Goal: Find specific page/section: Locate item on page

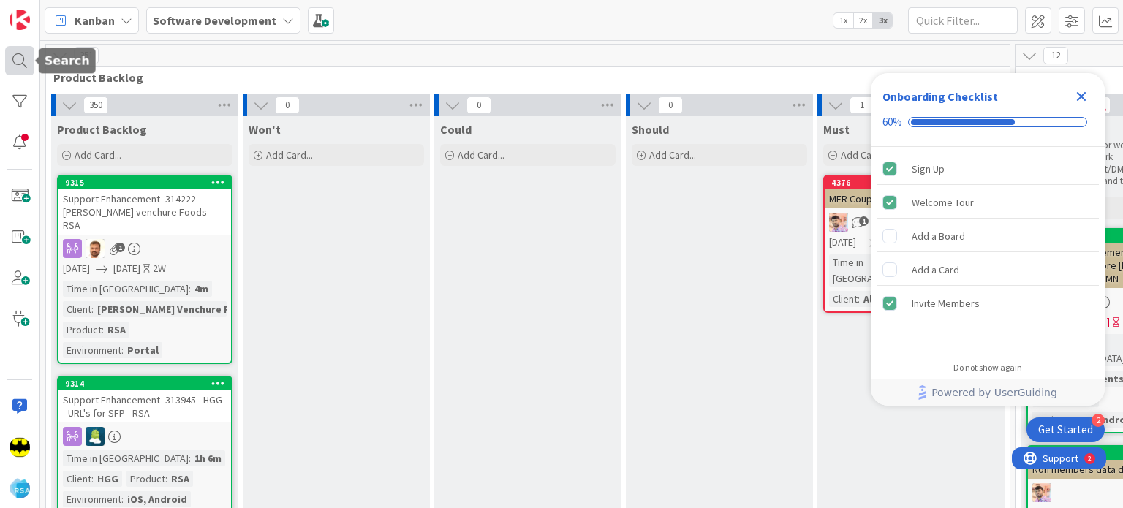
drag, startPoint x: 32, startPoint y: 74, endPoint x: 67, endPoint y: 69, distance: 35.4
click at [32, 74] on div at bounding box center [19, 60] width 29 height 29
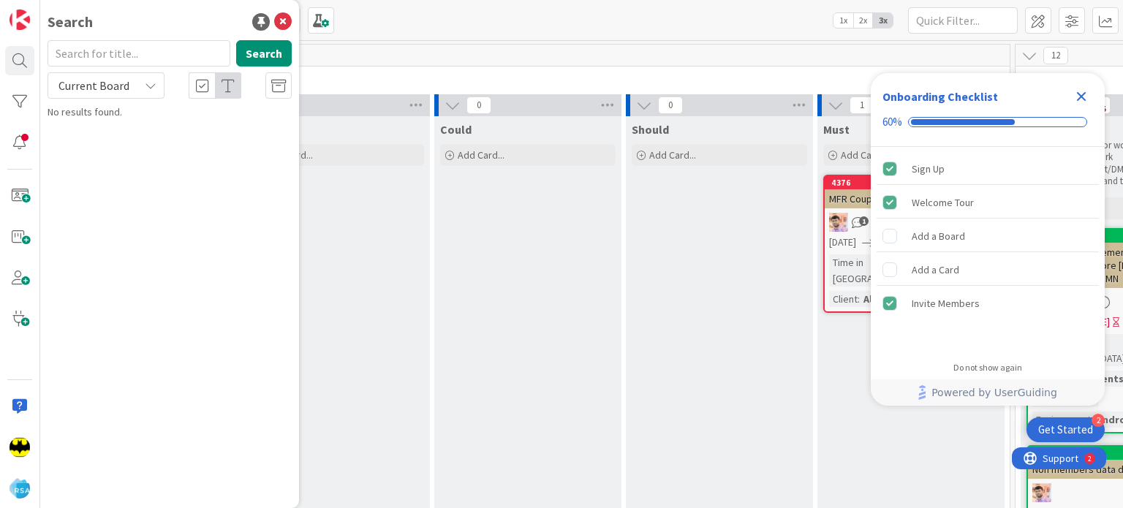
click at [117, 49] on input "text" at bounding box center [139, 53] width 183 height 26
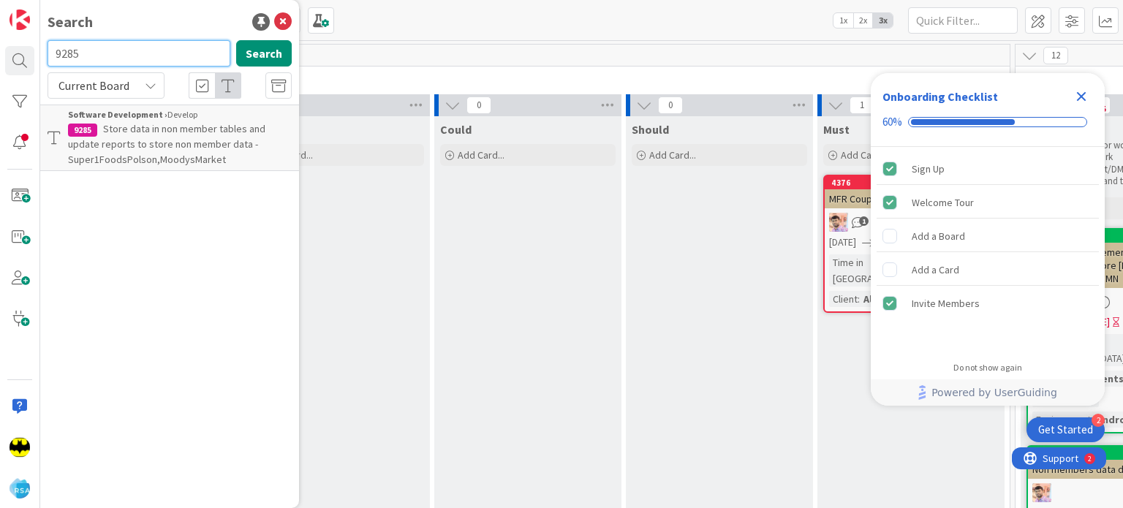
click at [117, 49] on input "9285" at bounding box center [139, 53] width 183 height 26
click at [117, 49] on input "9258" at bounding box center [139, 53] width 183 height 26
type input "9"
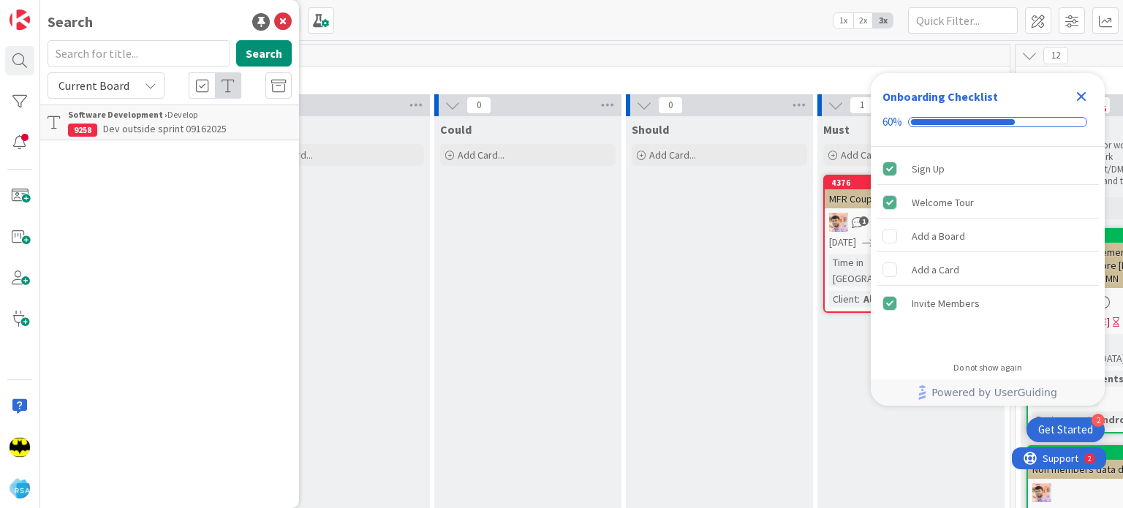
click at [155, 26] on div "Search" at bounding box center [170, 22] width 244 height 22
click at [152, 47] on input "text" at bounding box center [139, 53] width 183 height 26
type input "8915"
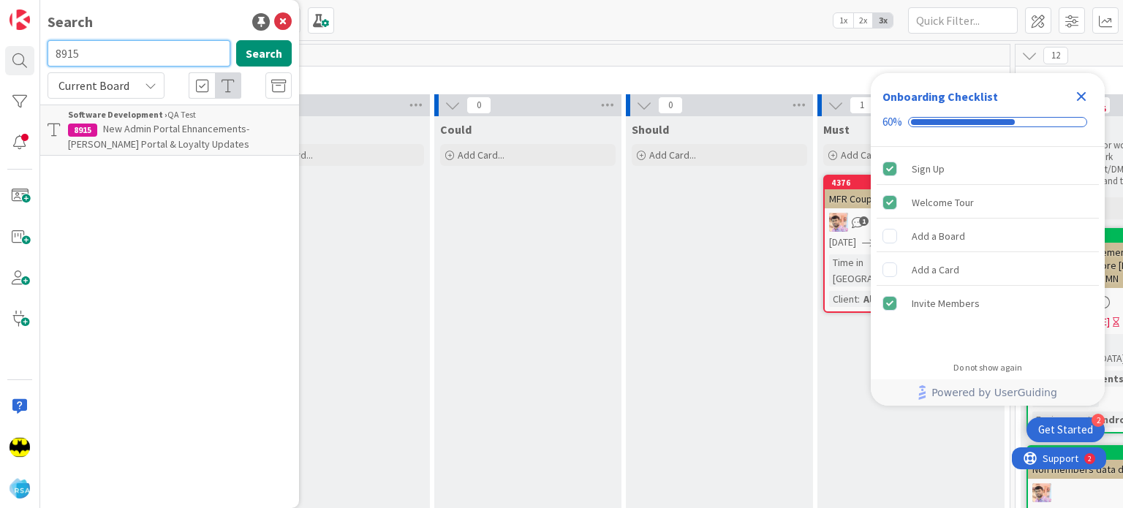
click at [146, 50] on input "8915" at bounding box center [139, 53] width 183 height 26
click at [145, 37] on div "Search Search Current Board Software Development › QA Test 8915 New Admin Porta…" at bounding box center [169, 254] width 259 height 508
click at [137, 61] on input "text" at bounding box center [139, 53] width 183 height 26
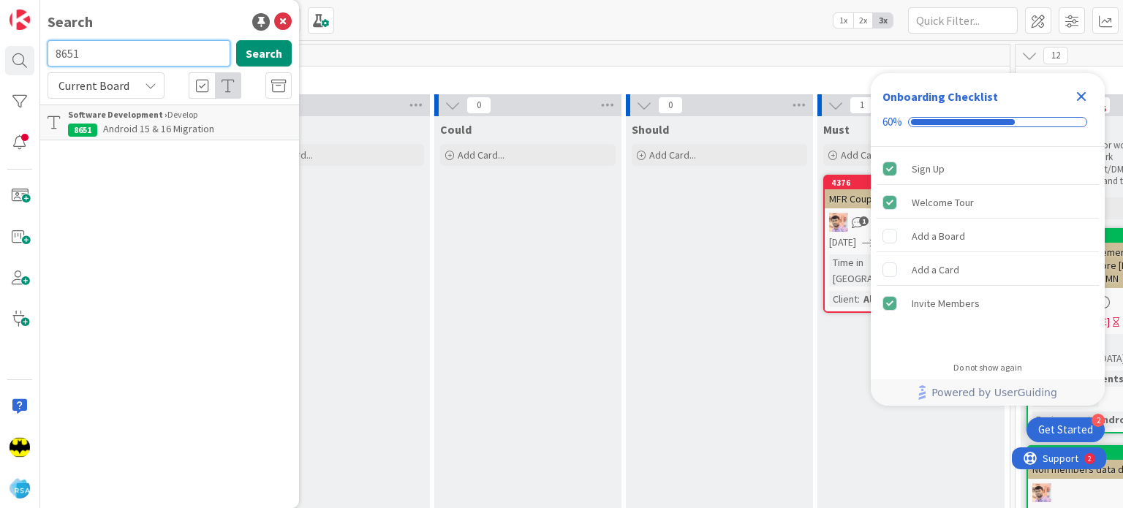
click at [152, 46] on input "8651" at bounding box center [139, 53] width 183 height 26
type input "9282"
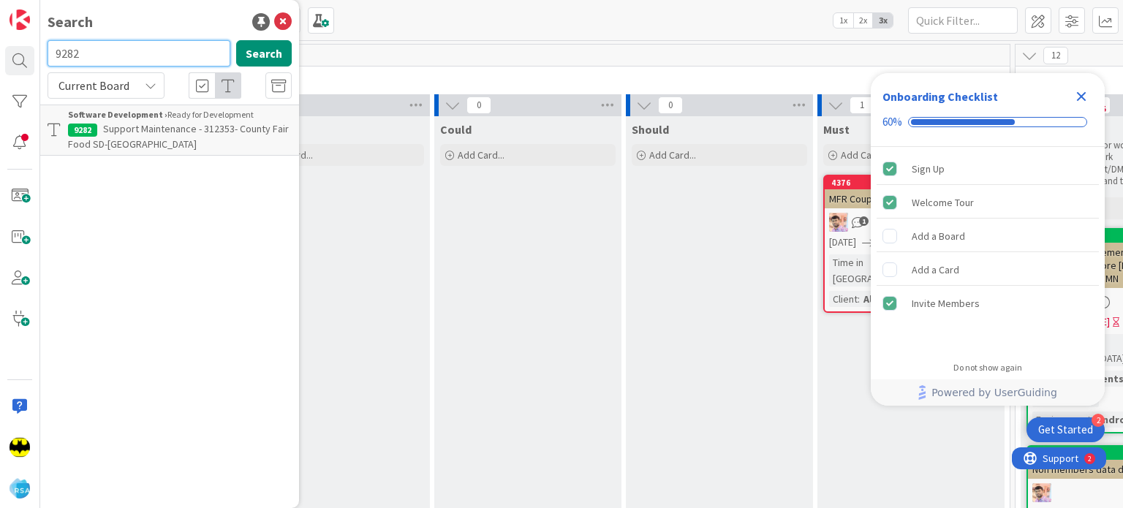
click at [102, 58] on input "9282" at bounding box center [139, 53] width 183 height 26
type input "8649"
click at [85, 55] on input "8649" at bounding box center [139, 53] width 183 height 26
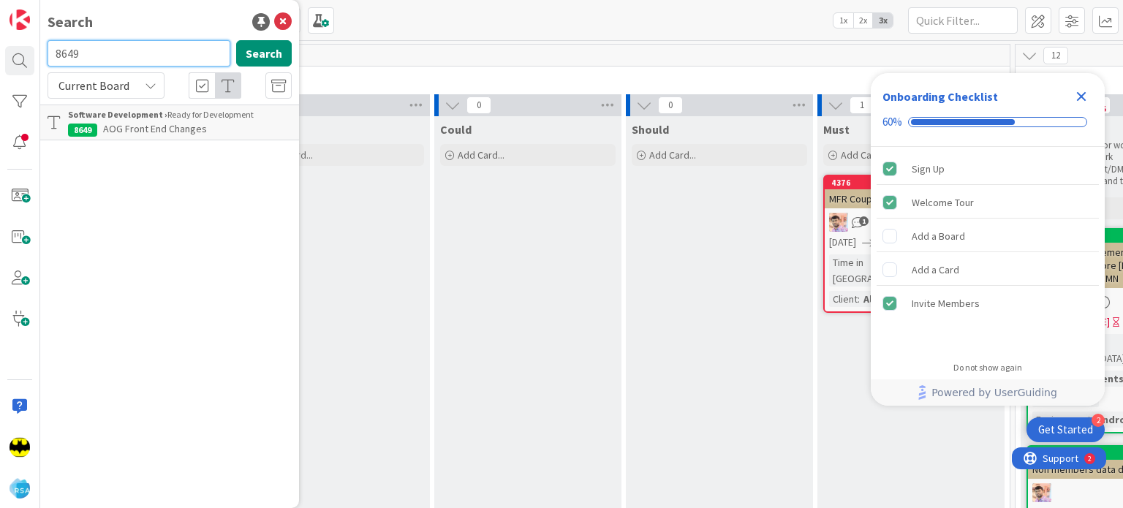
click at [85, 55] on input "8649" at bounding box center [139, 53] width 183 height 26
type input "9245"
click at [89, 55] on input "9245" at bounding box center [139, 53] width 183 height 26
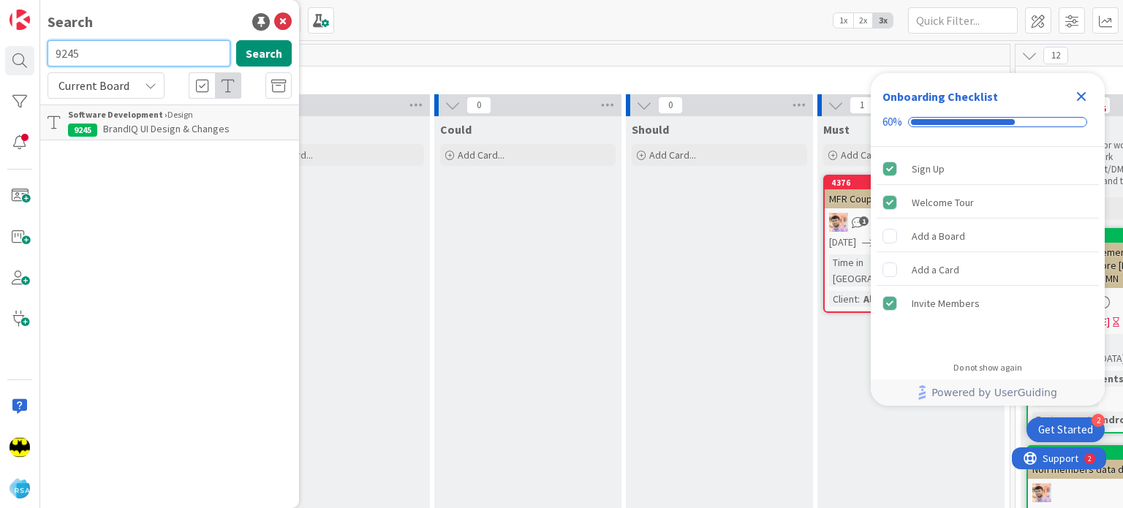
click at [89, 55] on input "9245" at bounding box center [139, 53] width 183 height 26
click at [115, 37] on div "Search Search Current Board Software Development › Design 9245 BrandIQ UI Desig…" at bounding box center [169, 254] width 259 height 508
click at [168, 56] on input "text" at bounding box center [139, 53] width 183 height 26
click at [208, 6] on div "Search Search Current Board Software Development › Design 9245 BrandIQ UI Desig…" at bounding box center [169, 254] width 259 height 508
click at [129, 40] on input "text" at bounding box center [139, 53] width 183 height 26
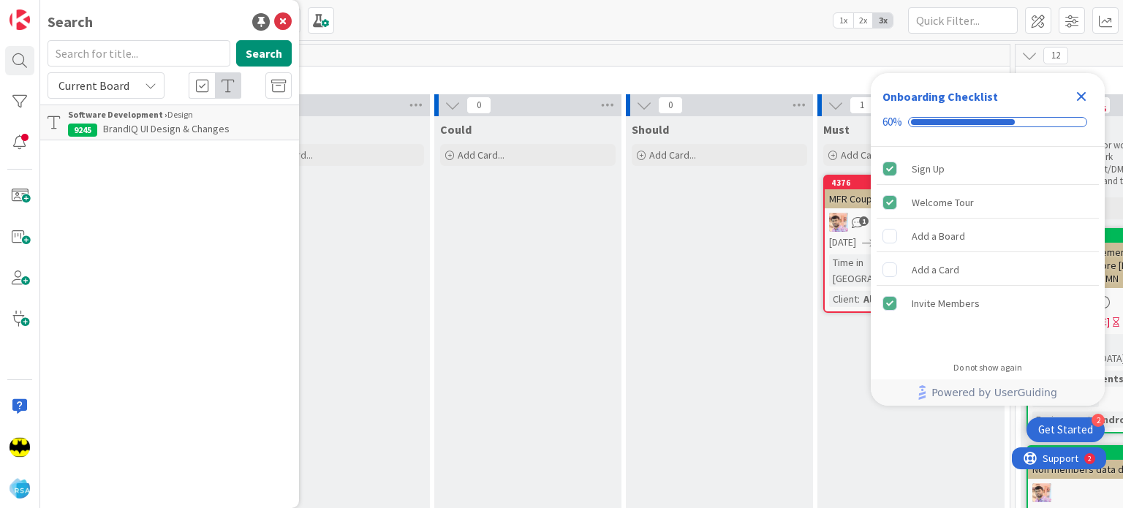
click at [148, 29] on div "Search" at bounding box center [170, 22] width 244 height 22
click at [127, 49] on input "text" at bounding box center [139, 53] width 183 height 26
type input "9127"
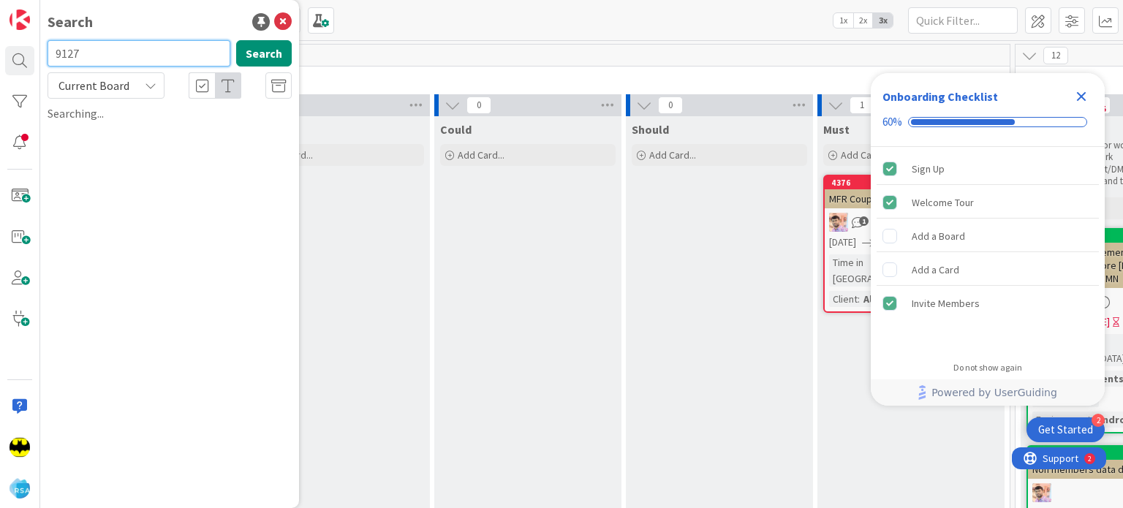
click at [127, 49] on input "9127" at bounding box center [139, 53] width 183 height 26
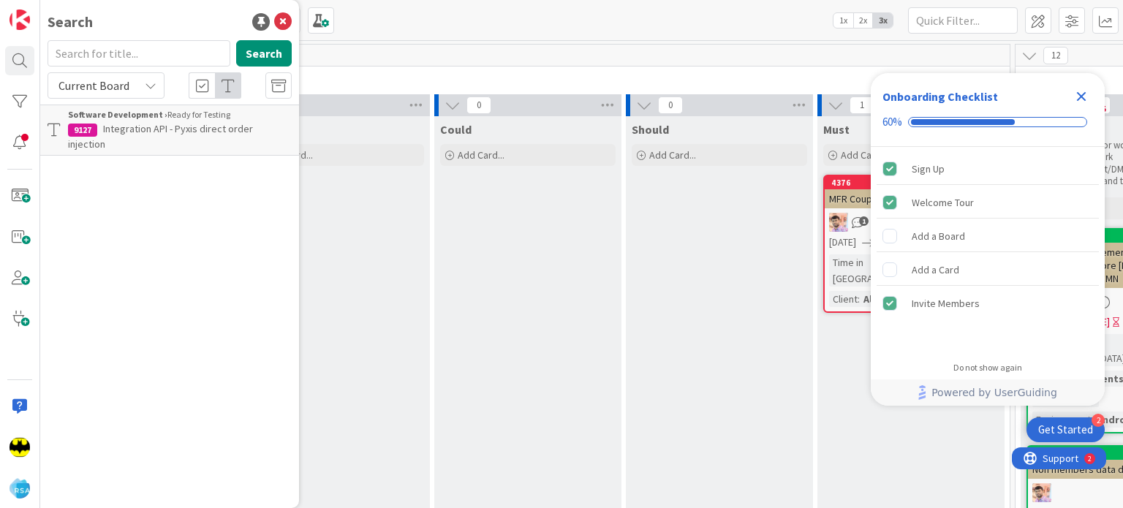
click at [127, 34] on div "Search Search Current Board Software Development › Ready for Testing 9127 Integ…" at bounding box center [169, 254] width 259 height 508
click at [141, 43] on input "text" at bounding box center [139, 53] width 183 height 26
type input "9268"
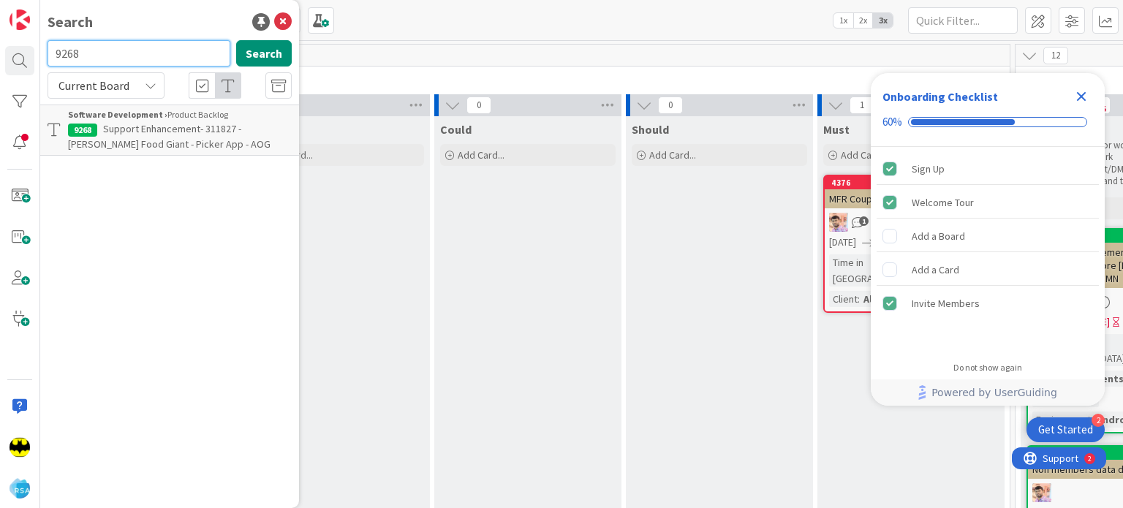
click at [112, 51] on input "9268" at bounding box center [139, 53] width 183 height 26
click at [88, 11] on div "Search" at bounding box center [70, 22] width 45 height 22
click at [97, 18] on div "Search" at bounding box center [170, 22] width 244 height 22
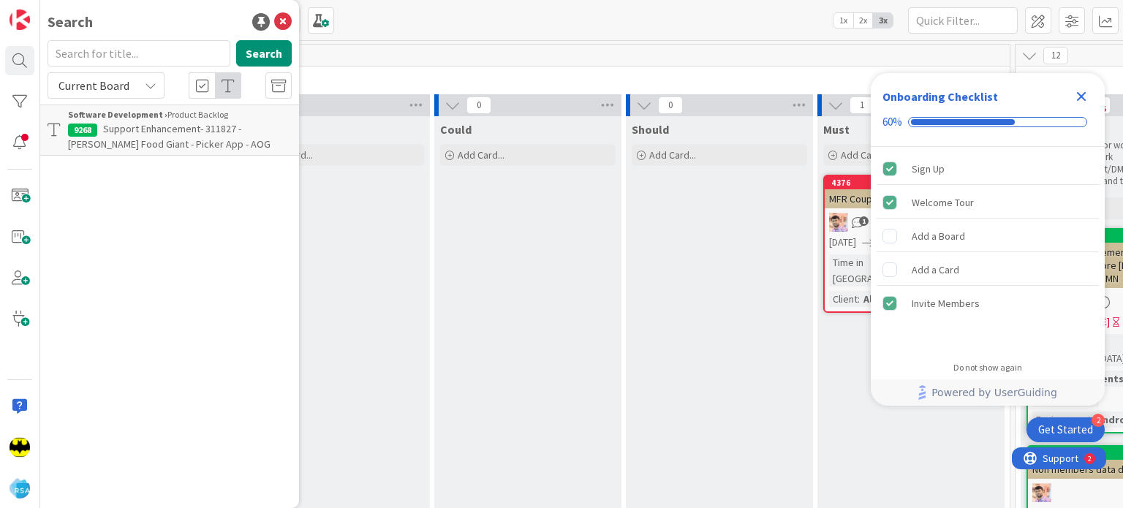
click at [79, 23] on div "Search" at bounding box center [70, 22] width 45 height 22
click at [127, 61] on input "text" at bounding box center [139, 53] width 183 height 26
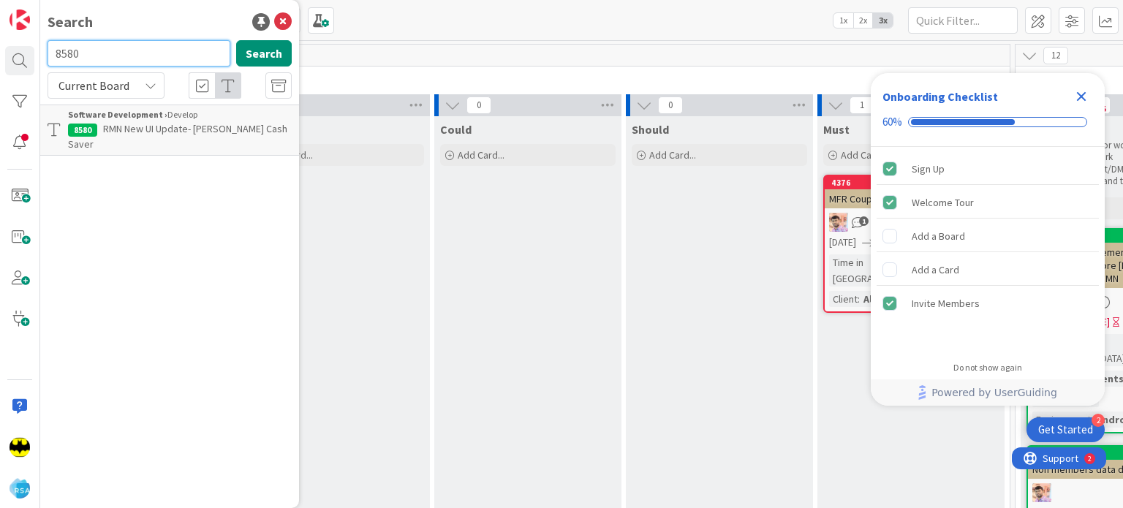
click at [127, 61] on input "8580" at bounding box center [139, 53] width 183 height 26
type input "8145"
click at [127, 61] on input "8145" at bounding box center [139, 53] width 183 height 26
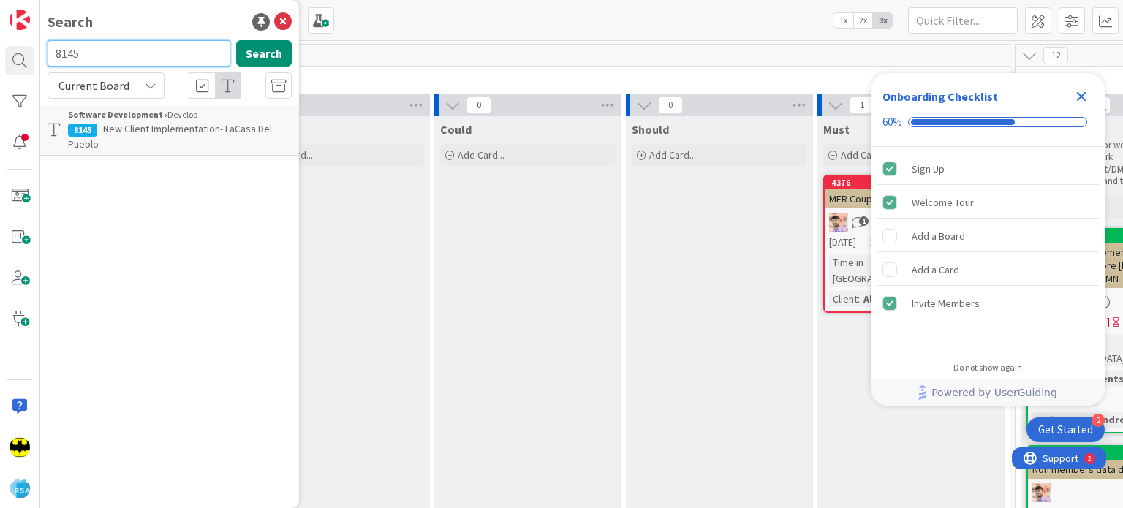
click at [127, 61] on input "8145" at bounding box center [139, 53] width 183 height 26
click at [118, 50] on input "text" at bounding box center [139, 53] width 183 height 26
type input "9246"
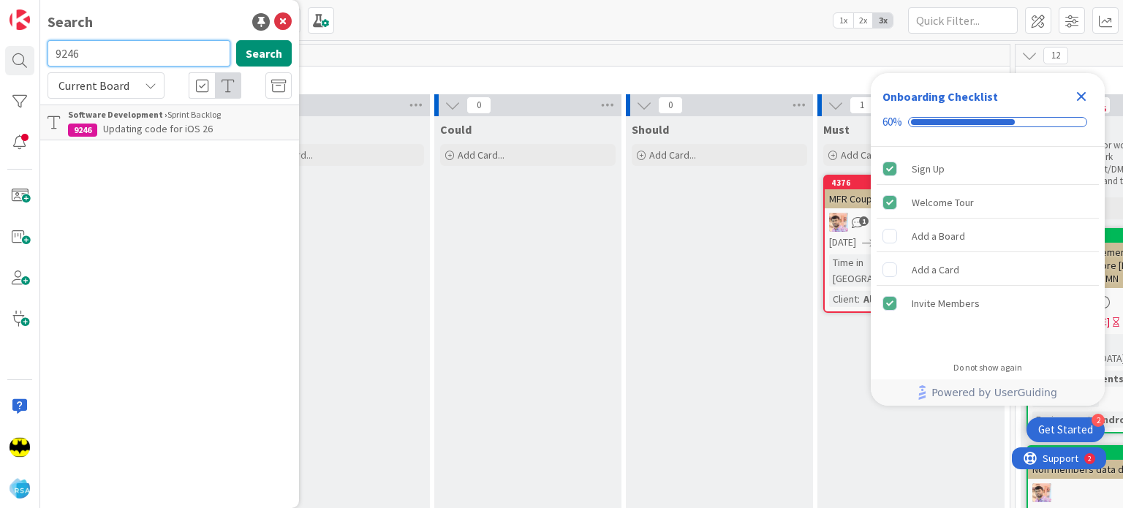
click at [118, 50] on input "9246" at bounding box center [139, 53] width 183 height 26
click at [95, 25] on div "Search" at bounding box center [170, 22] width 244 height 22
click at [100, 55] on input "text" at bounding box center [139, 53] width 183 height 26
type input "9268"
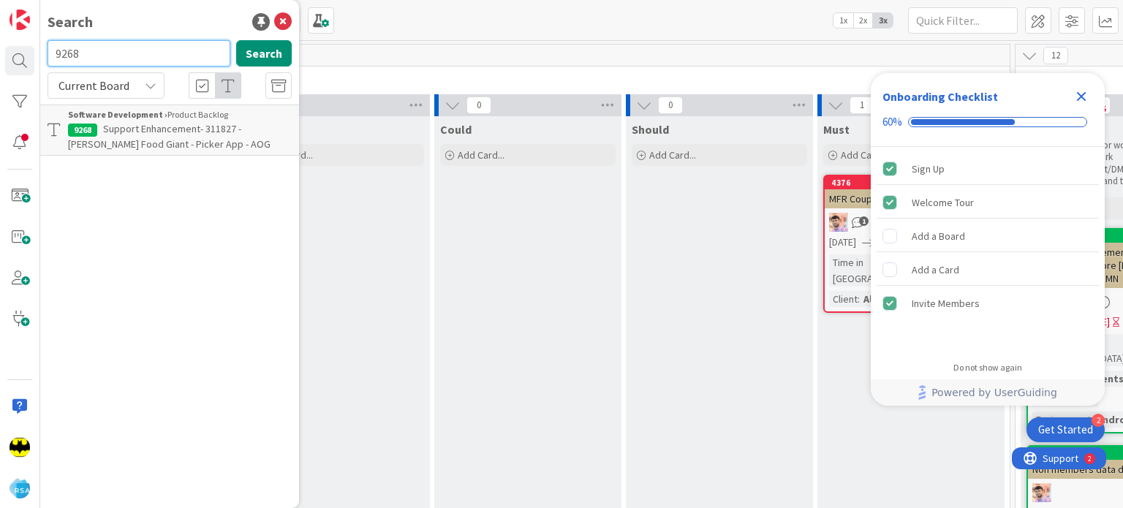
click at [100, 55] on input "9268" at bounding box center [139, 53] width 183 height 26
click at [109, 59] on input "text" at bounding box center [139, 53] width 183 height 26
type input "9268"
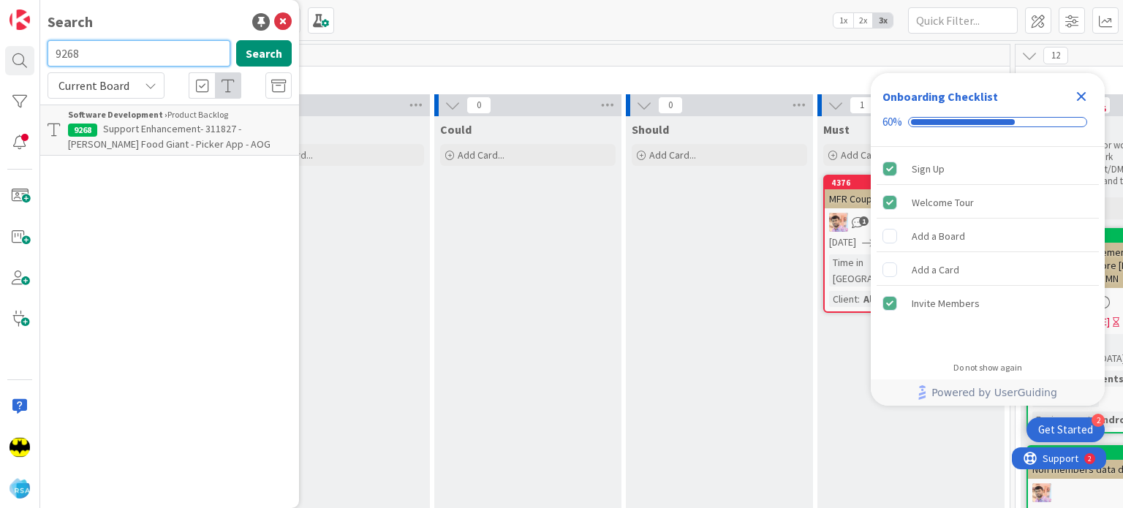
click at [109, 59] on input "9268" at bounding box center [139, 53] width 183 height 26
click at [181, 39] on div "Search Search Current Board Software Development › Product Backlog 9268 Support…" at bounding box center [169, 254] width 259 height 508
click at [178, 58] on input "text" at bounding box center [139, 53] width 183 height 26
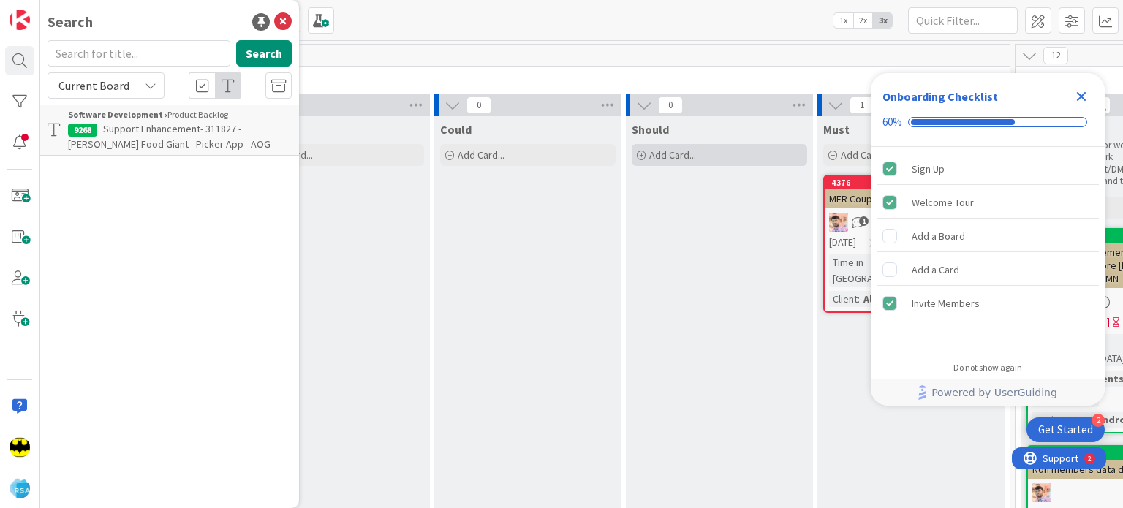
click at [739, 159] on div "Add Card..." at bounding box center [720, 155] width 176 height 22
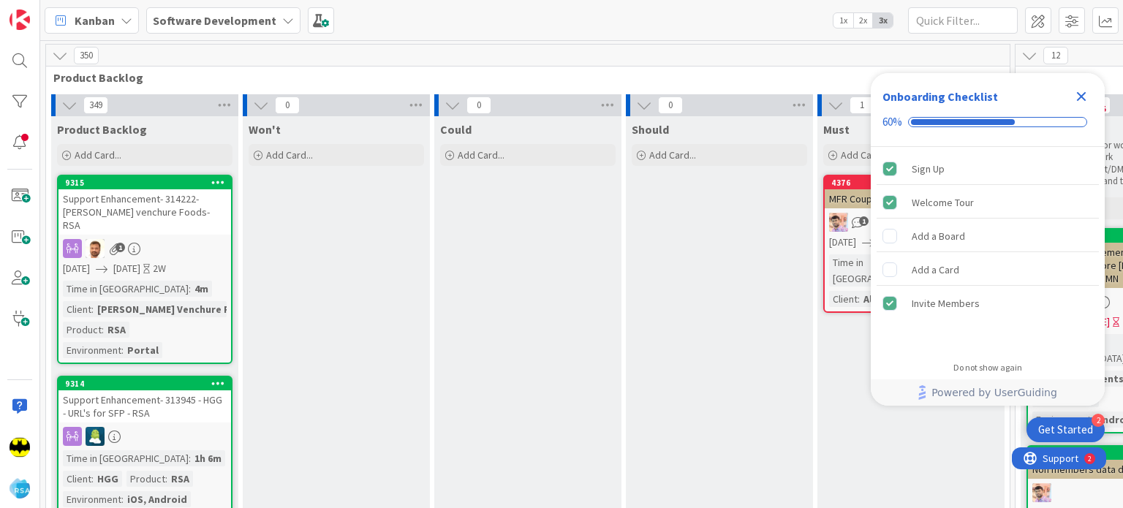
click at [1090, 97] on icon "Close Checklist" at bounding box center [1082, 97] width 18 height 18
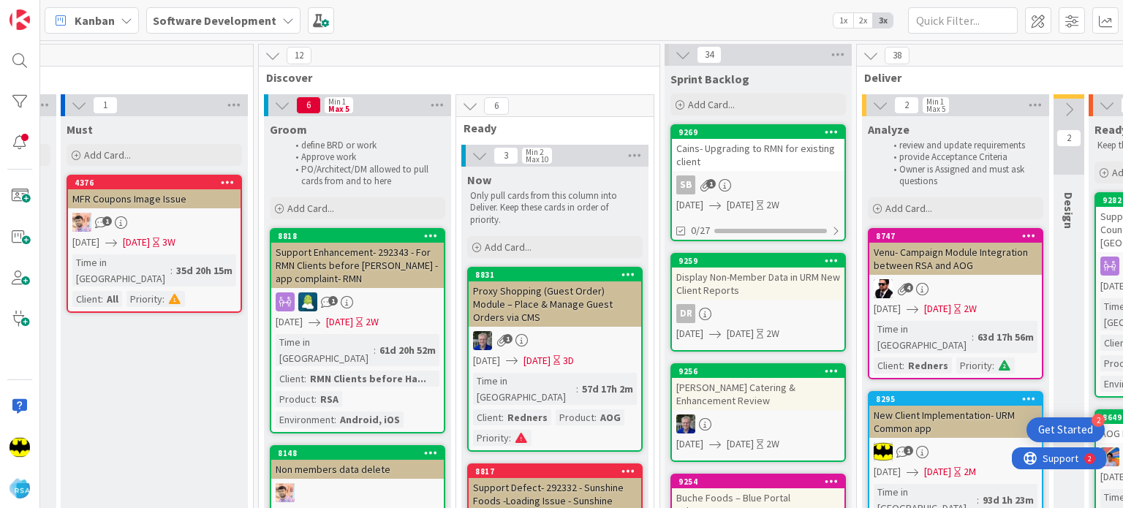
scroll to position [0, 758]
